Goal: Book appointment/travel/reservation

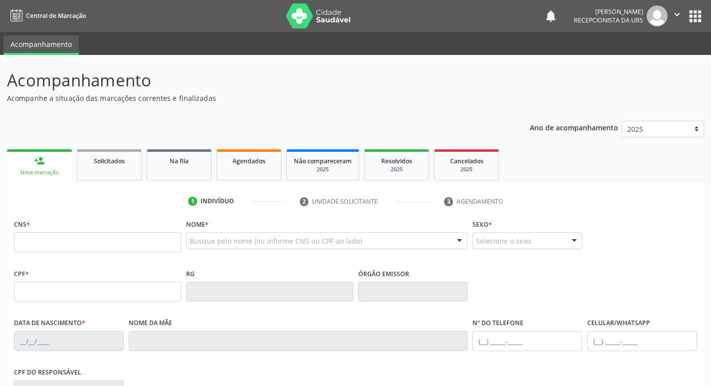
click at [99, 245] on input "text" at bounding box center [97, 242] width 167 height 20
type input "701 8052 2418 7279"
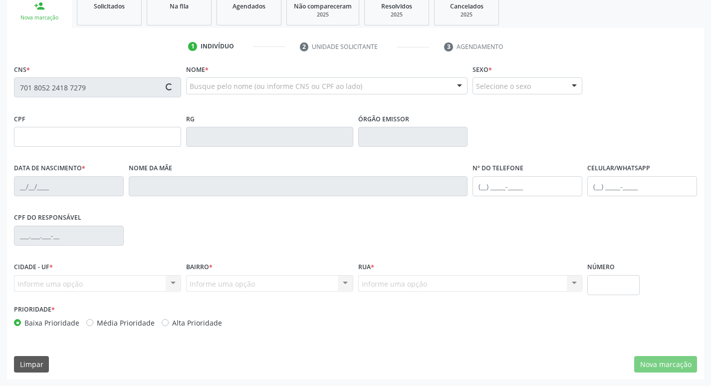
scroll to position [155, 0]
type input "[DATE]"
type input "[PERSON_NAME]"
type input "[PHONE_NUMBER]"
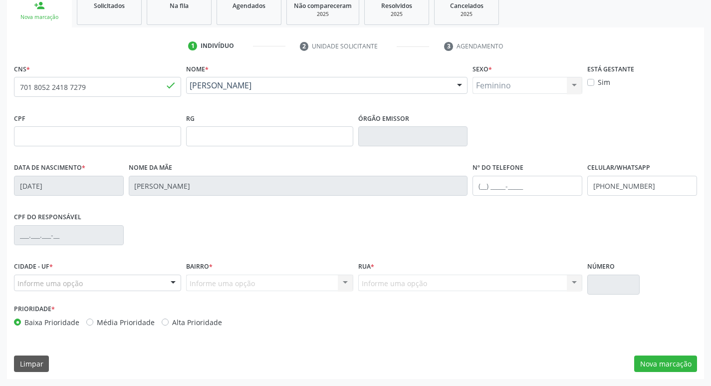
click at [105, 281] on div "Informe uma opção" at bounding box center [97, 283] width 167 height 17
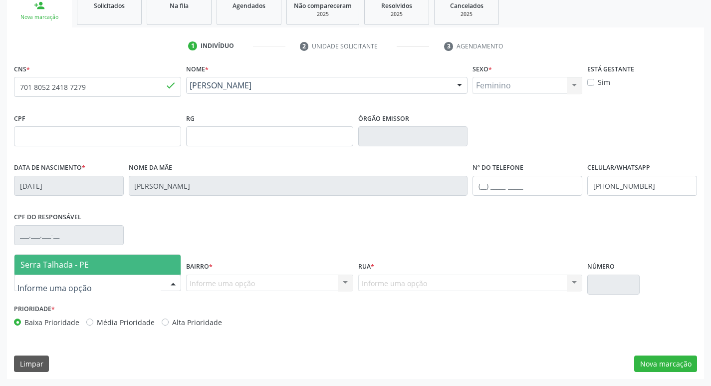
click at [94, 267] on span "Serra Talhada - PE" at bounding box center [97, 265] width 166 height 20
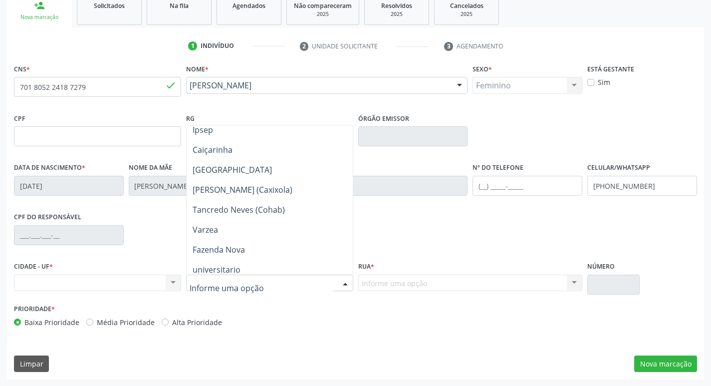
scroll to position [333, 0]
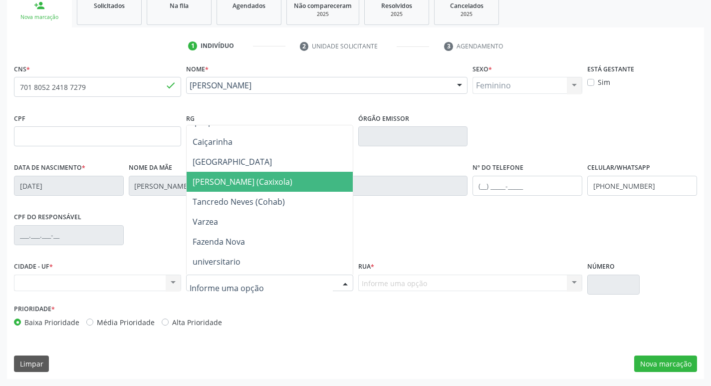
click at [268, 183] on span "[PERSON_NAME] (Caxixola)" at bounding box center [243, 181] width 100 height 11
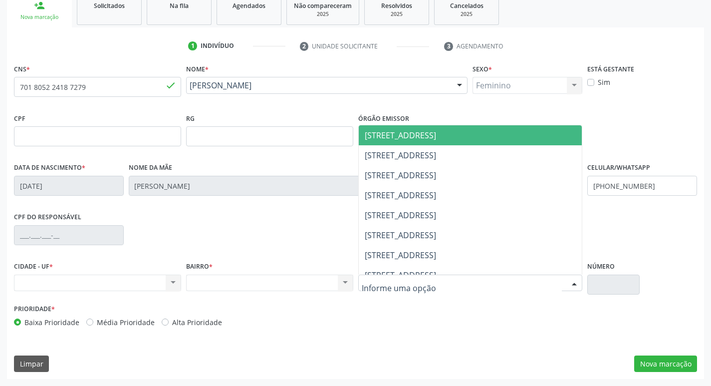
click at [301, 284] on div "Nenhum resultado encontrado para: " " Não há nenhuma opção para ser exibida." at bounding box center [269, 283] width 167 height 17
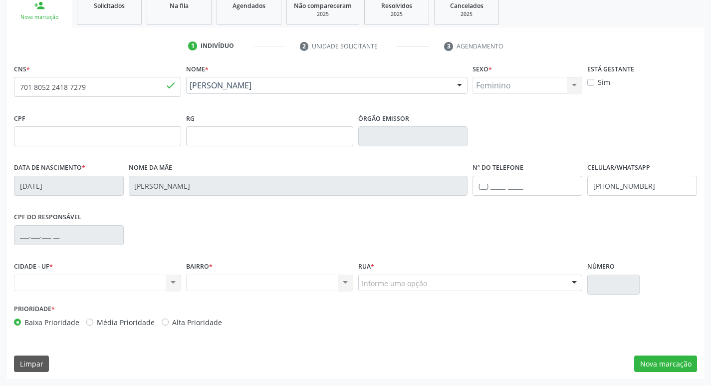
click at [147, 283] on div "Nenhum resultado encontrado para: " " Não há nenhuma opção para ser exibida." at bounding box center [97, 283] width 167 height 17
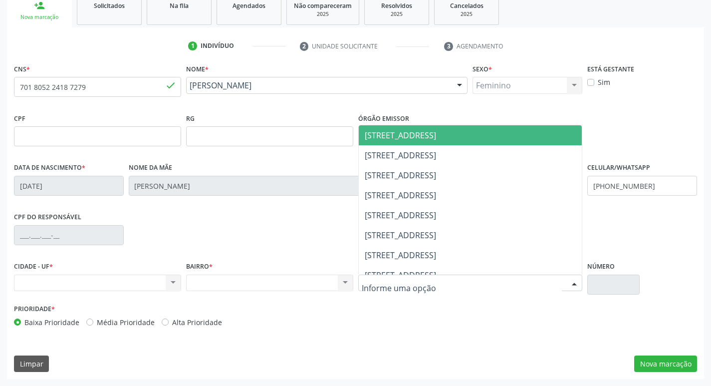
click at [429, 281] on div at bounding box center [470, 283] width 225 height 17
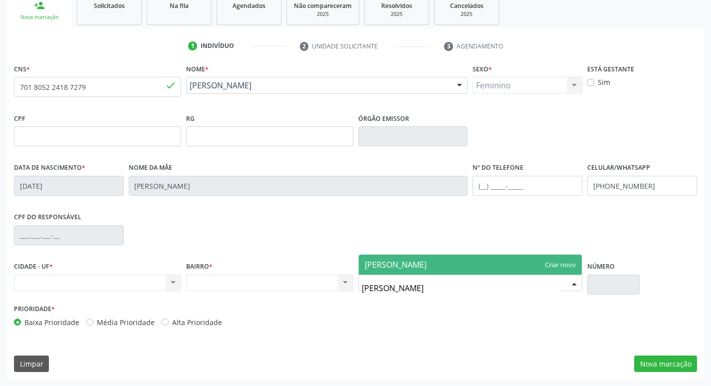
type input "[PERSON_NAME]"
click at [427, 263] on span "[PERSON_NAME]" at bounding box center [396, 264] width 62 height 11
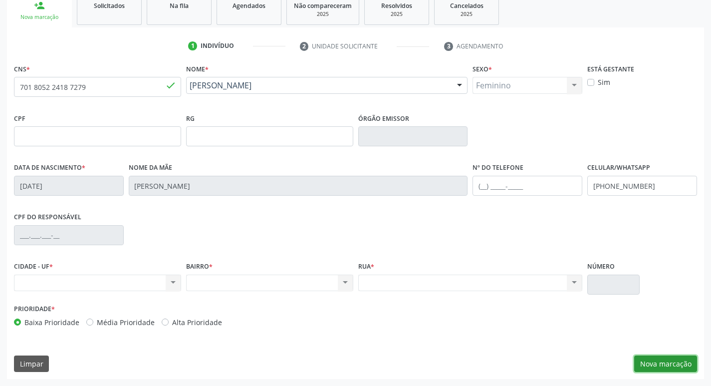
click at [677, 365] on button "Nova marcação" at bounding box center [666, 363] width 63 height 17
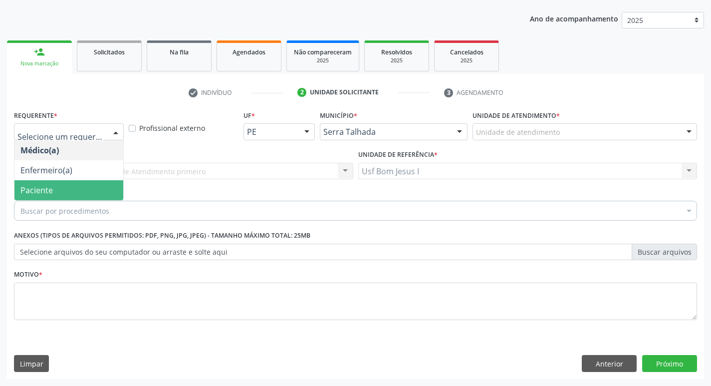
click at [60, 195] on span "Paciente" at bounding box center [68, 190] width 109 height 20
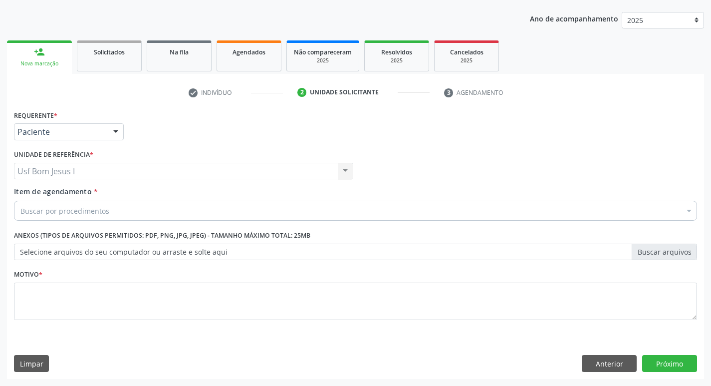
click at [468, 214] on div "Buscar por procedimentos" at bounding box center [355, 211] width 683 height 20
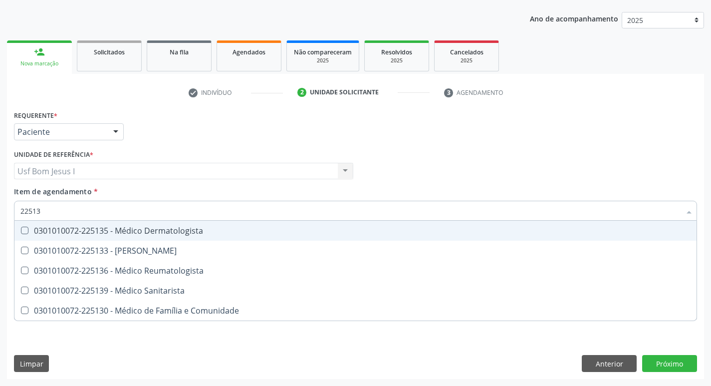
type input "225135"
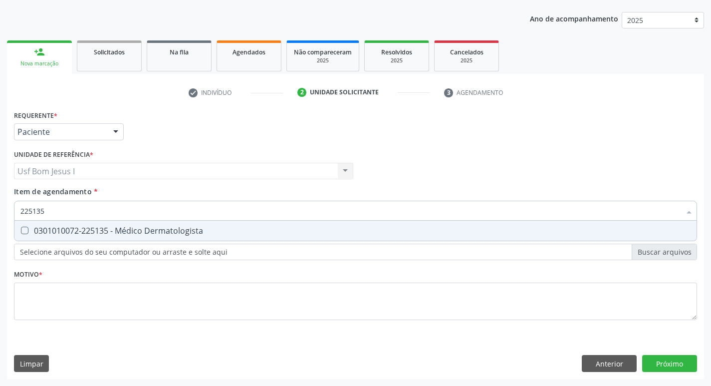
click at [453, 232] on div "0301010072-225135 - Médico Dermatologista" at bounding box center [355, 231] width 671 height 8
checkbox Dermatologista "true"
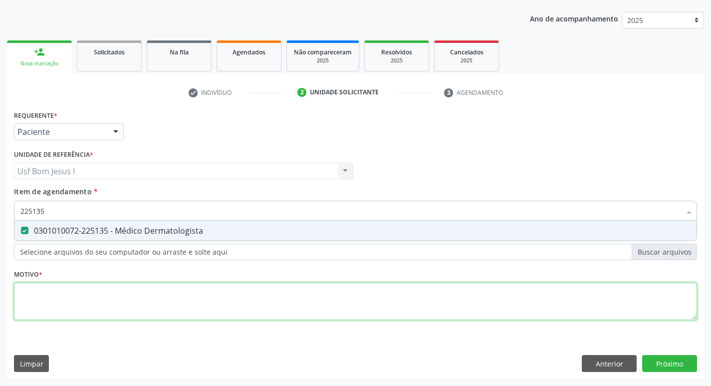
click at [249, 298] on div "Requerente * Paciente Médico(a) Enfermeiro(a) Paciente Nenhum resultado encontr…" at bounding box center [355, 221] width 683 height 226
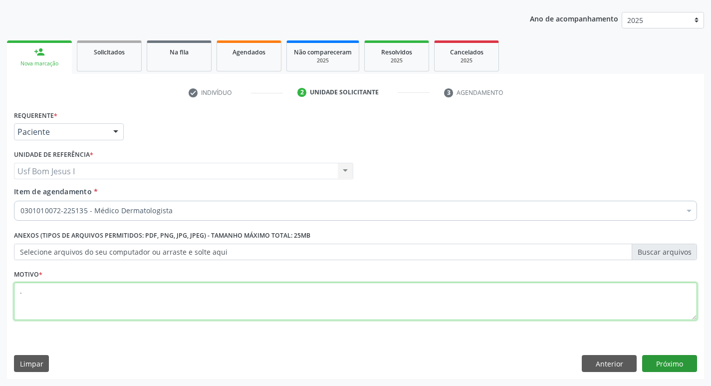
type textarea "."
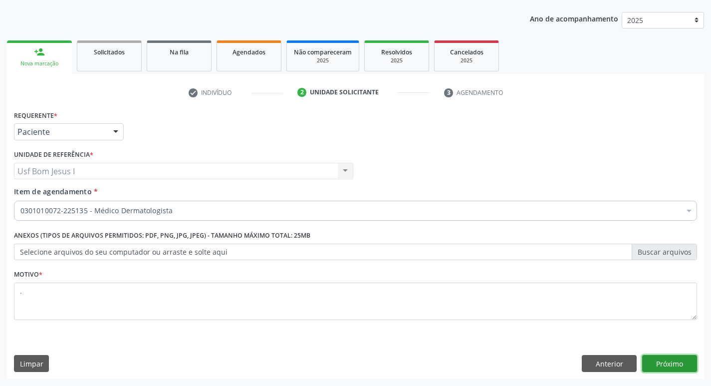
click at [673, 367] on button "Próximo" at bounding box center [670, 363] width 55 height 17
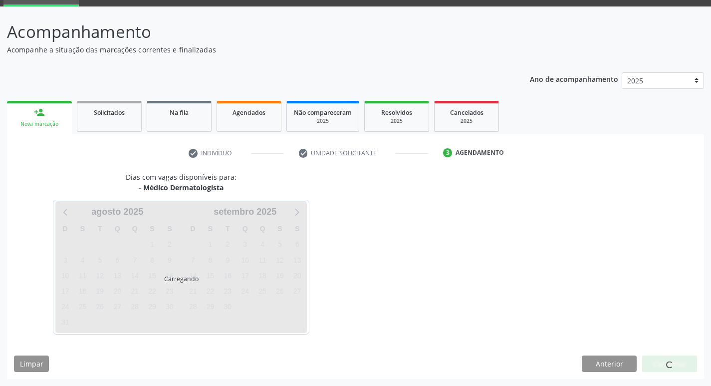
scroll to position [48, 0]
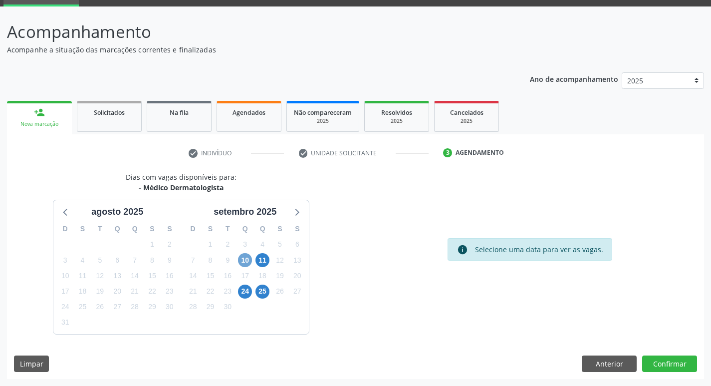
click at [240, 263] on span "10" at bounding box center [245, 260] width 14 height 14
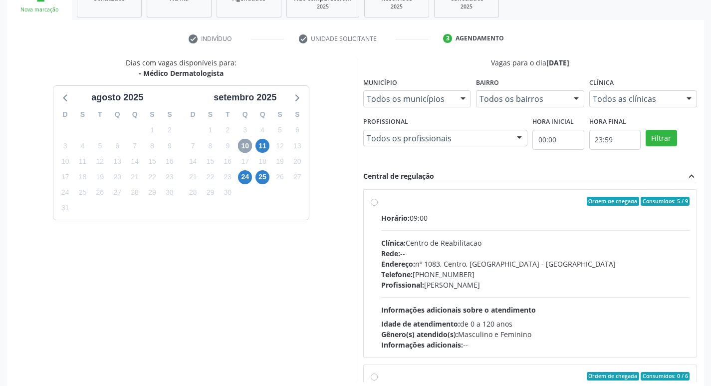
scroll to position [211, 0]
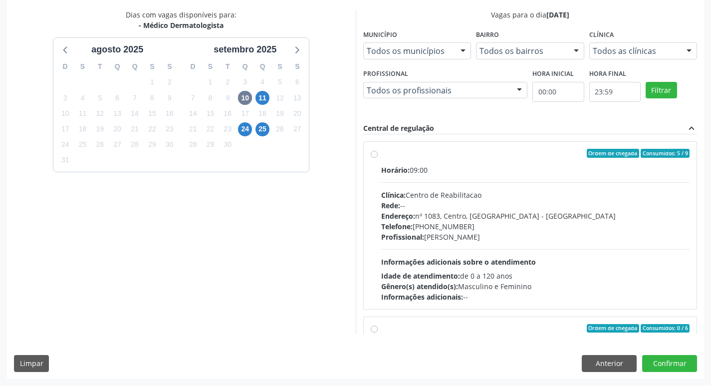
click at [562, 198] on div "Clínica: Centro de Reabilitacao" at bounding box center [535, 195] width 309 height 10
click at [378, 158] on input "Ordem de chegada Consumidos: 5 / 9 Horário: 09:00 Clínica: Centro de Reabilitac…" at bounding box center [374, 153] width 7 height 9
radio input "true"
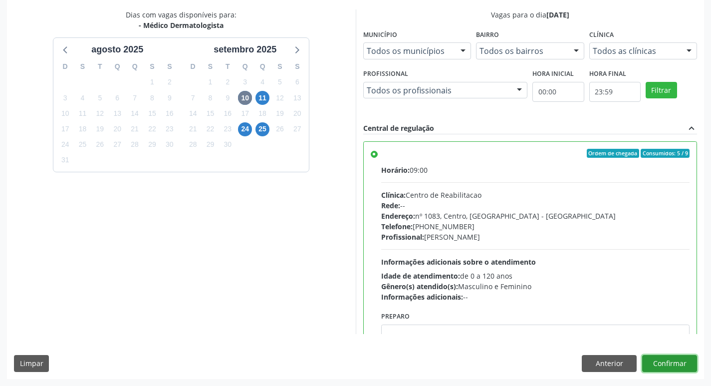
click at [690, 357] on button "Confirmar" at bounding box center [670, 363] width 55 height 17
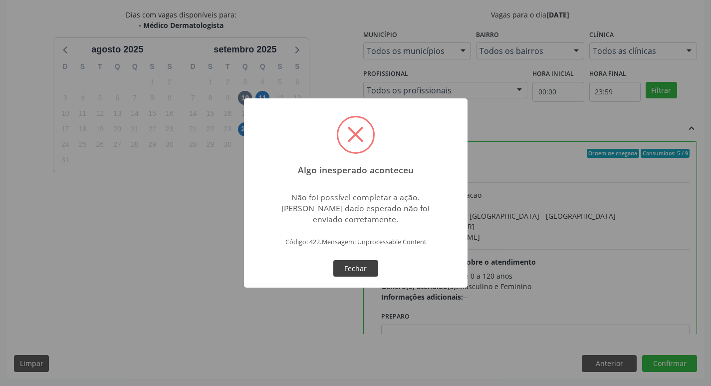
click at [360, 271] on button "Fechar" at bounding box center [356, 268] width 45 height 17
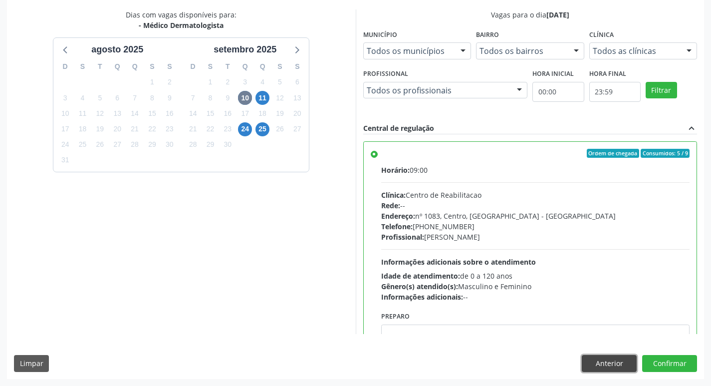
click at [599, 360] on button "Anterior" at bounding box center [609, 363] width 55 height 17
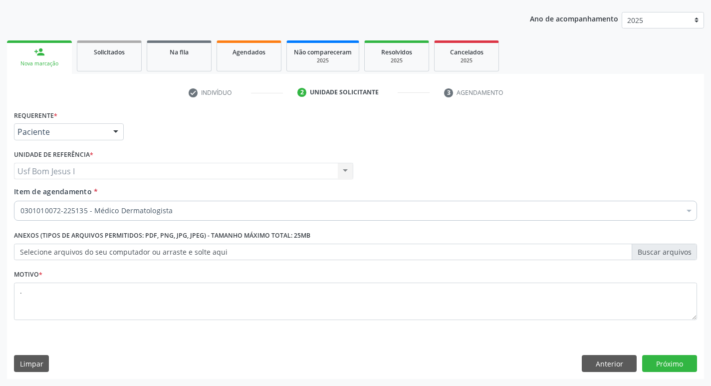
scroll to position [109, 0]
click at [599, 360] on button "Anterior" at bounding box center [609, 363] width 55 height 17
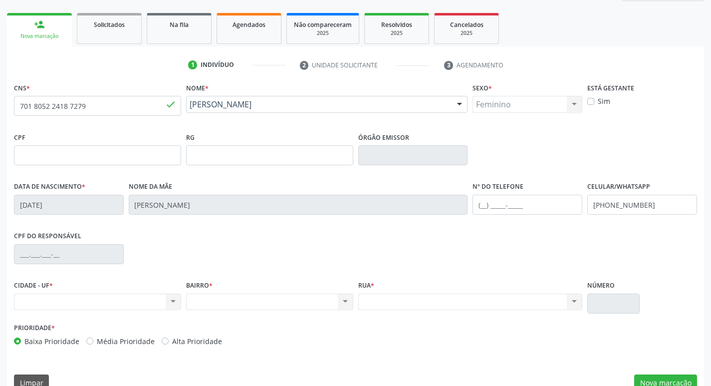
scroll to position [155, 0]
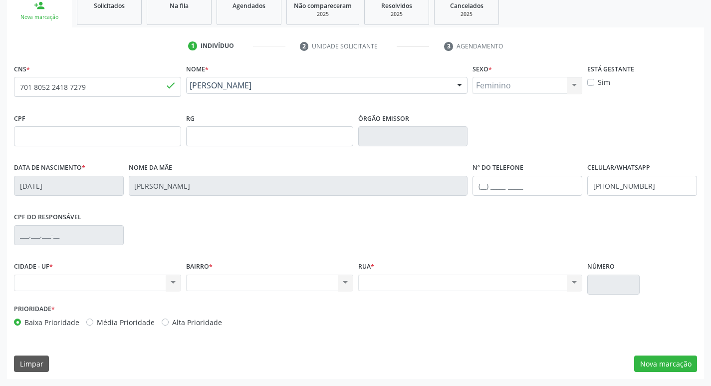
click at [109, 280] on div "Nenhum resultado encontrado para: " " Não há nenhuma opção para ser exibida." at bounding box center [97, 283] width 167 height 17
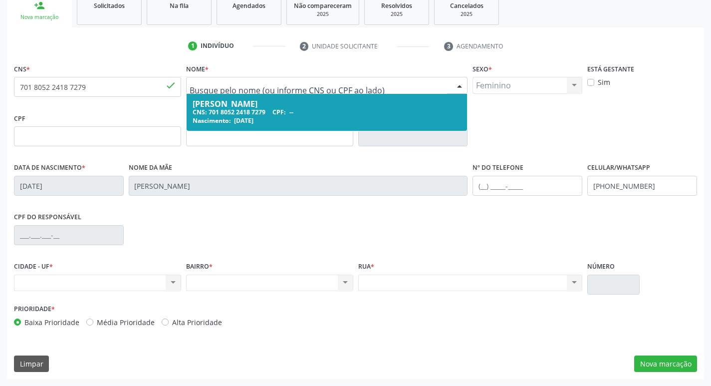
click at [251, 117] on span "[DATE]" at bounding box center [243, 120] width 19 height 8
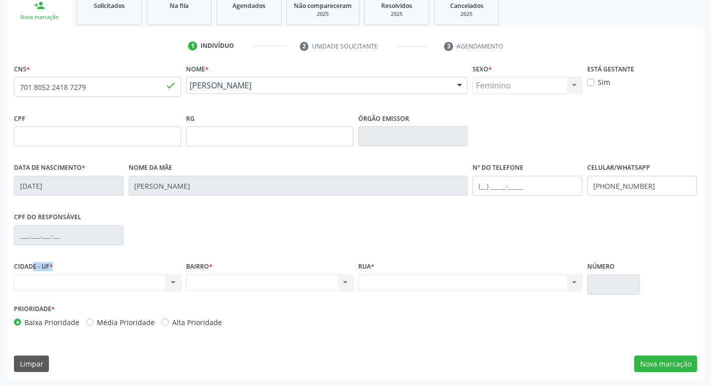
drag, startPoint x: 20, startPoint y: 274, endPoint x: 88, endPoint y: 279, distance: 68.6
click at [86, 277] on div "CIDADE - UF * Nenhum resultado encontrado para: " " Não há nenhuma opção para s…" at bounding box center [97, 275] width 167 height 32
click at [89, 280] on div "Nenhum resultado encontrado para: " " Não há nenhuma opção para ser exibida." at bounding box center [97, 283] width 167 height 17
drag, startPoint x: 89, startPoint y: 282, endPoint x: 12, endPoint y: 301, distance: 78.8
click at [83, 291] on div "Nenhum resultado encontrado para: " " Não há nenhuma opção para ser exibida." at bounding box center [97, 283] width 167 height 17
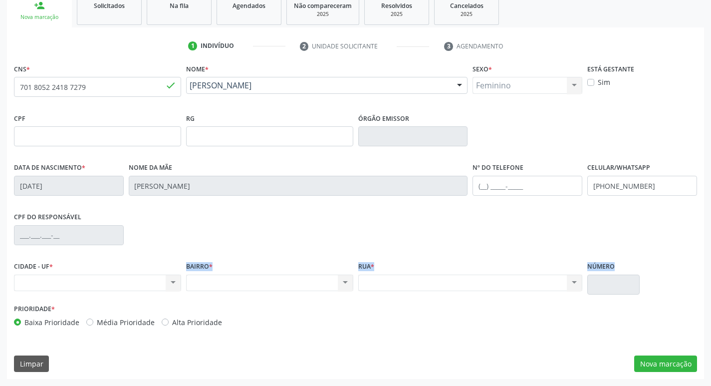
drag, startPoint x: 12, startPoint y: 301, endPoint x: 39, endPoint y: 276, distance: 36.4
click at [23, 286] on div "CNS * 701 8052 2418 7279 done Nome * [PERSON_NAME] [PERSON_NAME] CNS: 701 8052 …" at bounding box center [355, 197] width 683 height 273
click at [44, 276] on div "Nenhum resultado encontrado para: " " Não há nenhuma opção para ser exibida." at bounding box center [97, 283] width 167 height 17
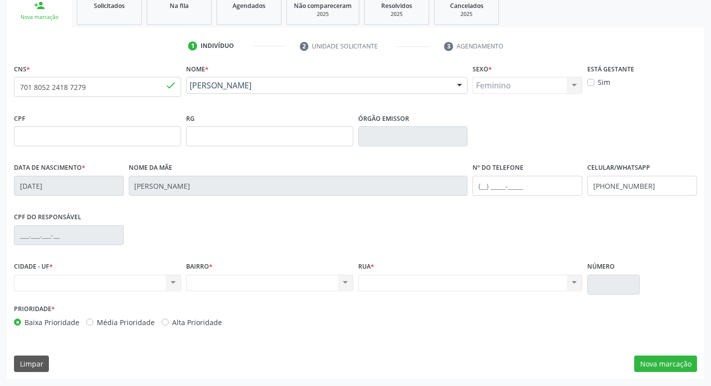
click at [44, 276] on div "Nenhum resultado encontrado para: " " Não há nenhuma opção para ser exibida." at bounding box center [97, 283] width 167 height 17
click at [47, 283] on div "Nenhum resultado encontrado para: " " Não há nenhuma opção para ser exibida." at bounding box center [97, 283] width 167 height 17
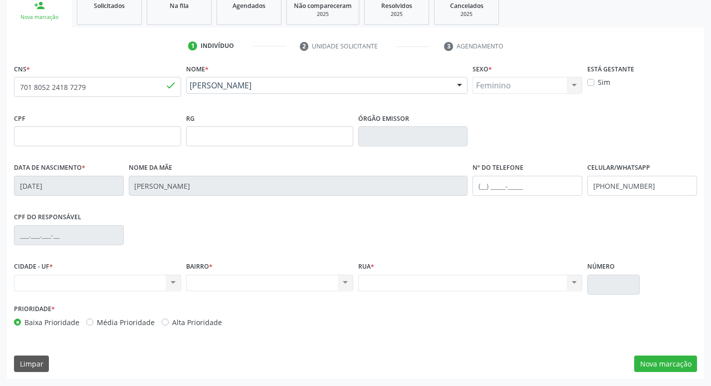
click at [47, 283] on div "Nenhum resultado encontrado para: " " Não há nenhuma opção para ser exibida." at bounding box center [97, 283] width 167 height 17
click at [261, 273] on div "BAIRRO * Nenhum resultado encontrado para: " " Não há nenhuma opção para ser ex…" at bounding box center [269, 275] width 167 height 32
click at [257, 281] on div "Nenhum resultado encontrado para: " " Não há nenhuma opção para ser exibida." at bounding box center [269, 283] width 167 height 17
click at [390, 283] on div "Nenhum resultado encontrado para: " " Não há nenhuma opção para ser exibida." at bounding box center [470, 283] width 225 height 17
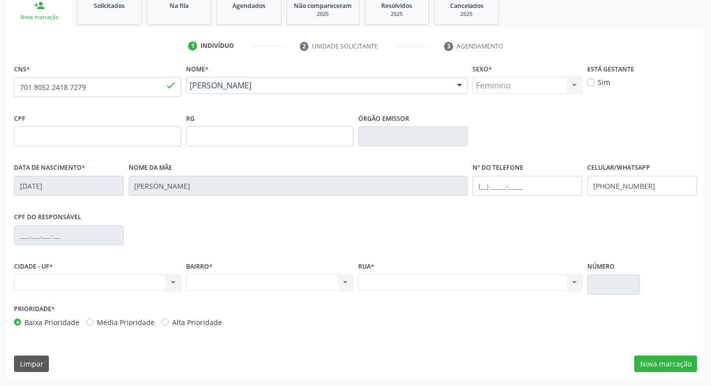
click at [390, 283] on div "Nenhum resultado encontrado para: " " Não há nenhuma opção para ser exibida." at bounding box center [470, 283] width 225 height 17
